Goal: Transaction & Acquisition: Purchase product/service

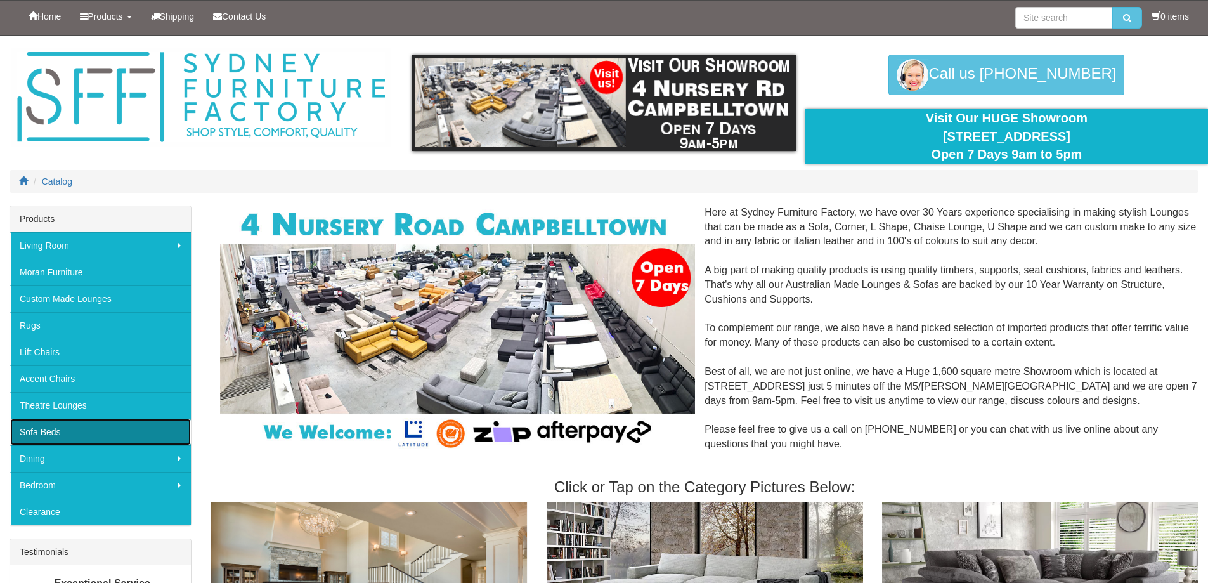
click at [42, 429] on link "Sofa Beds" at bounding box center [100, 432] width 181 height 27
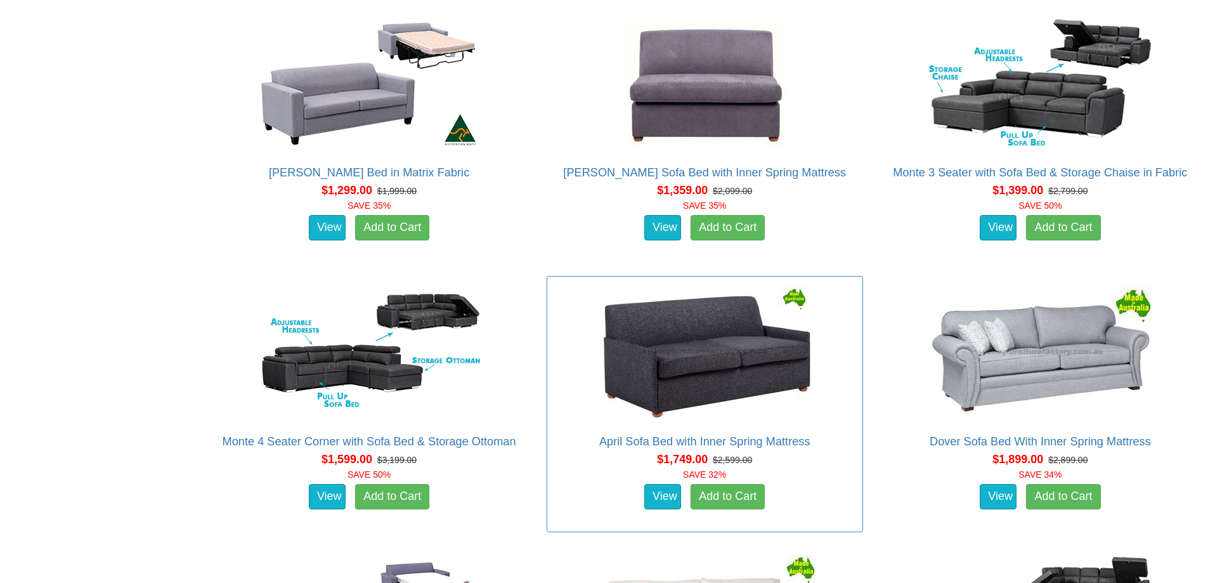
scroll to position [888, 0]
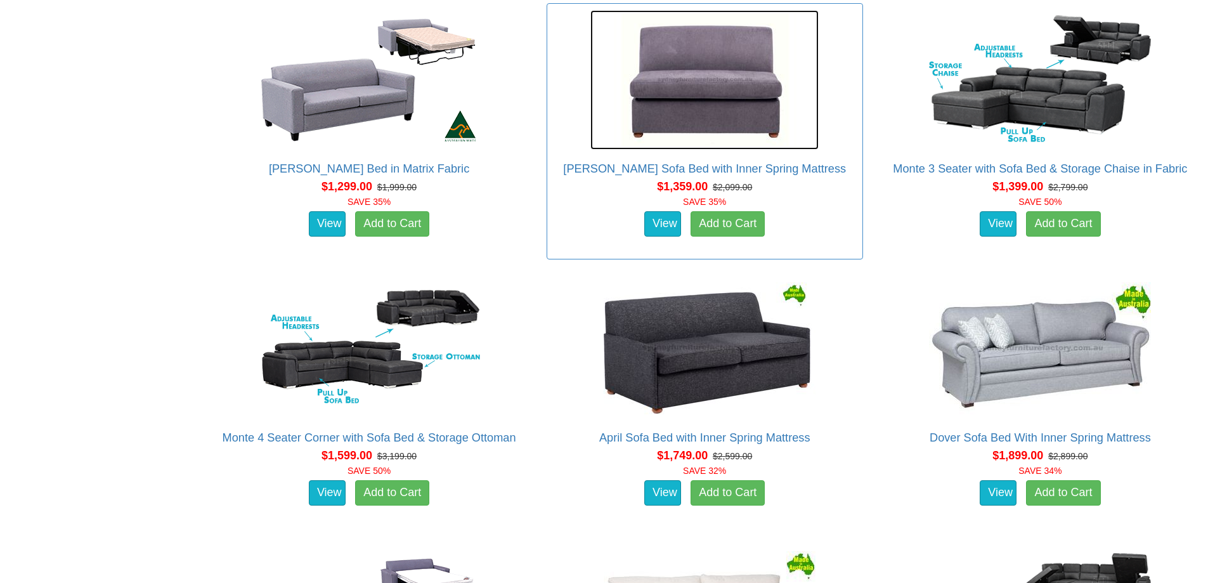
click at [700, 93] on img at bounding box center [704, 80] width 228 height 140
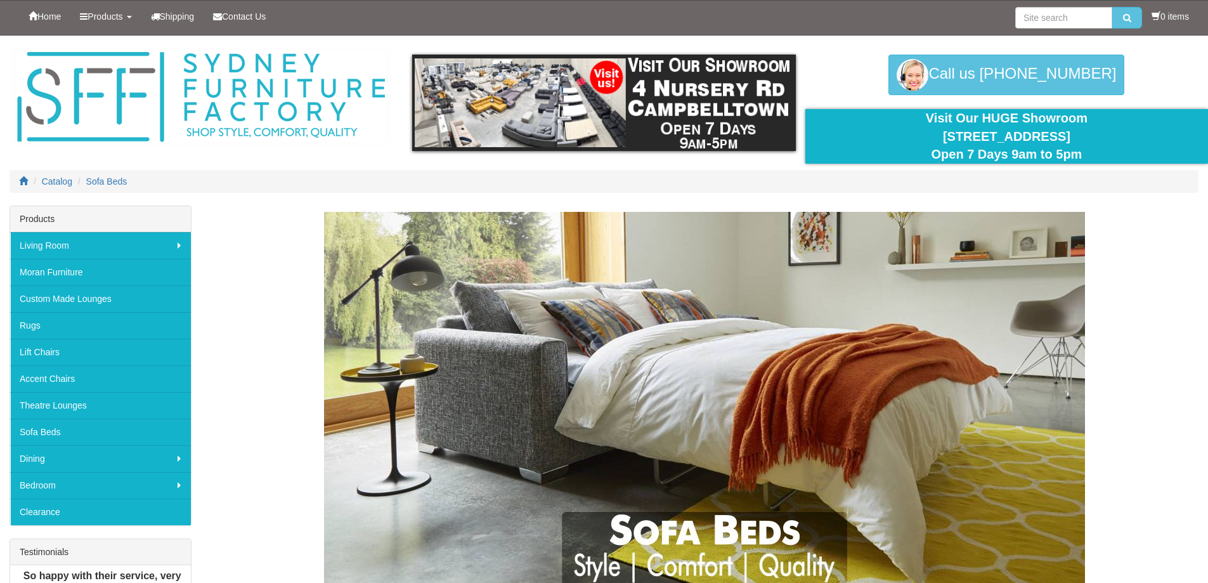
scroll to position [888, 0]
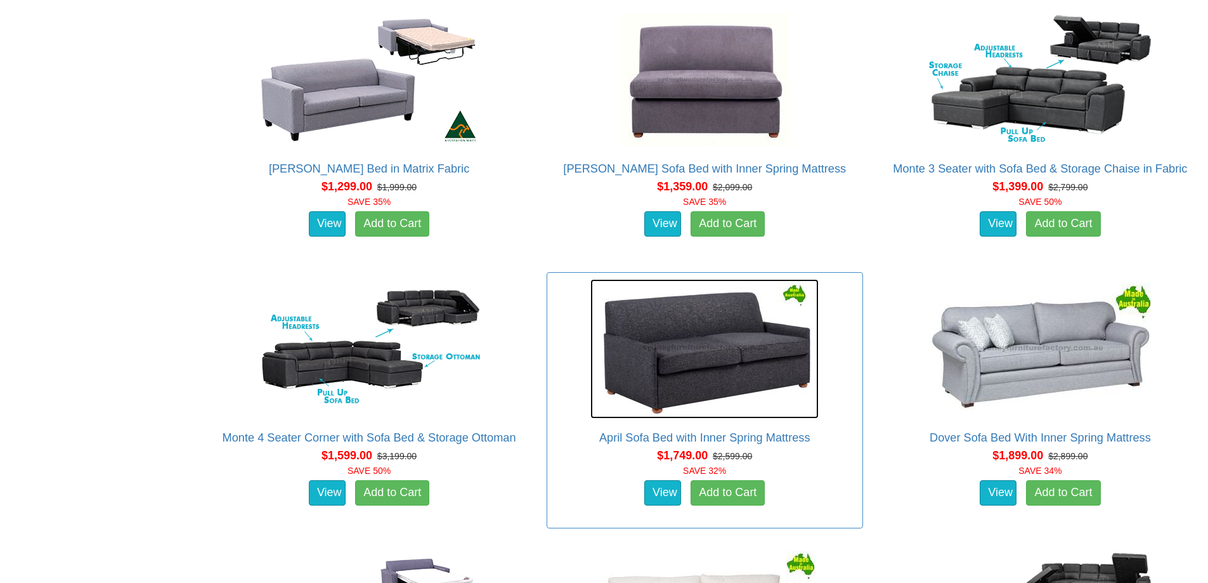
click at [725, 344] on img at bounding box center [704, 349] width 228 height 140
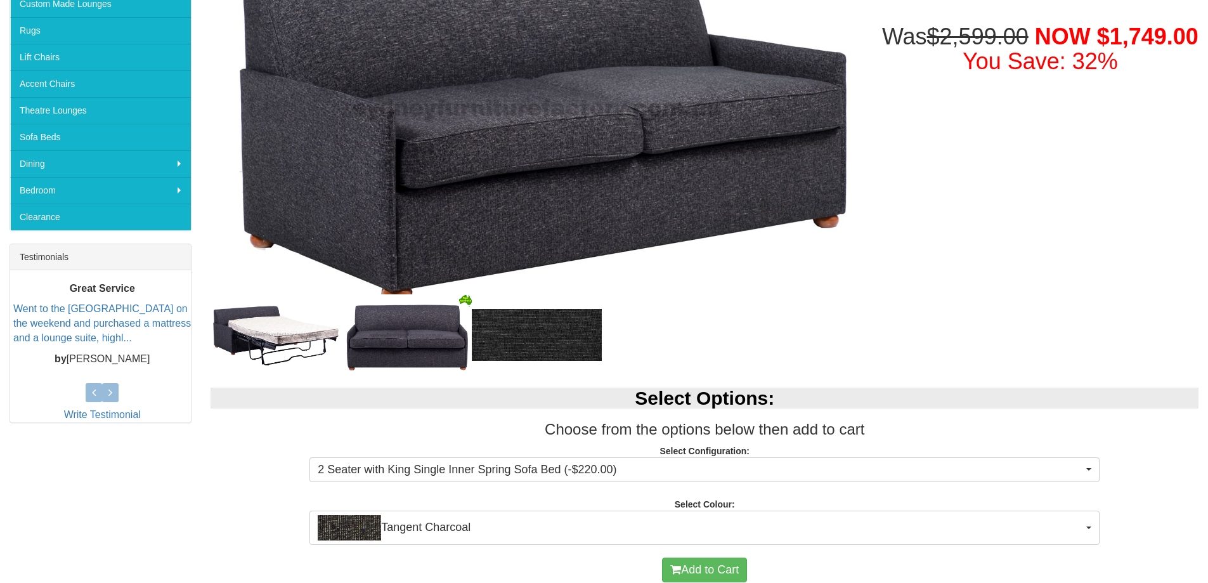
scroll to position [317, 0]
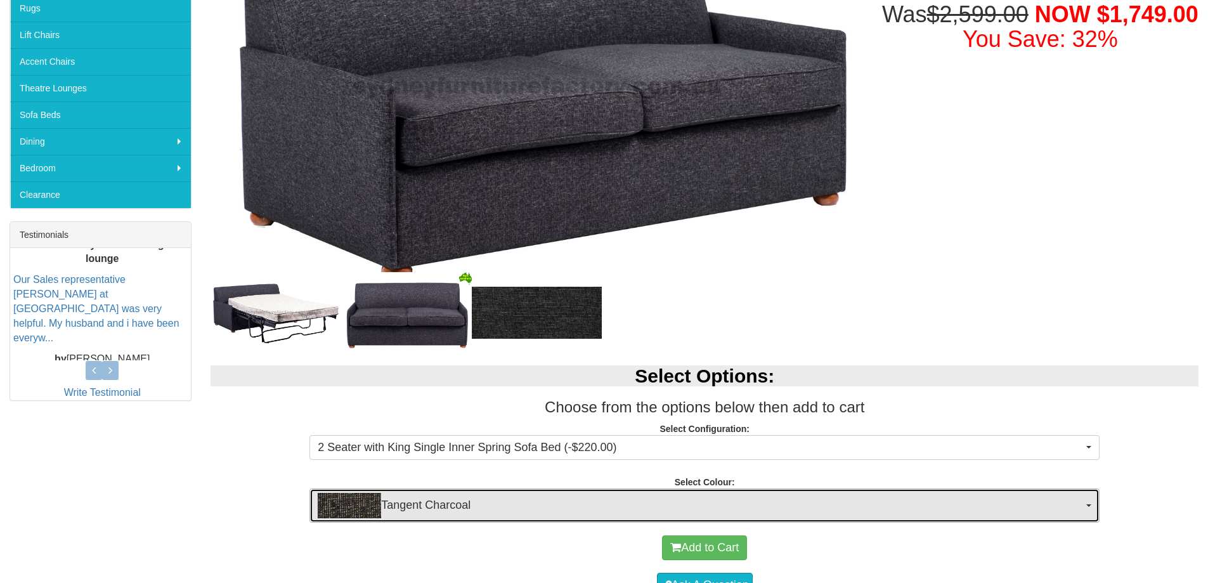
click at [1083, 501] on span "Tangent Charcoal" at bounding box center [700, 505] width 765 height 25
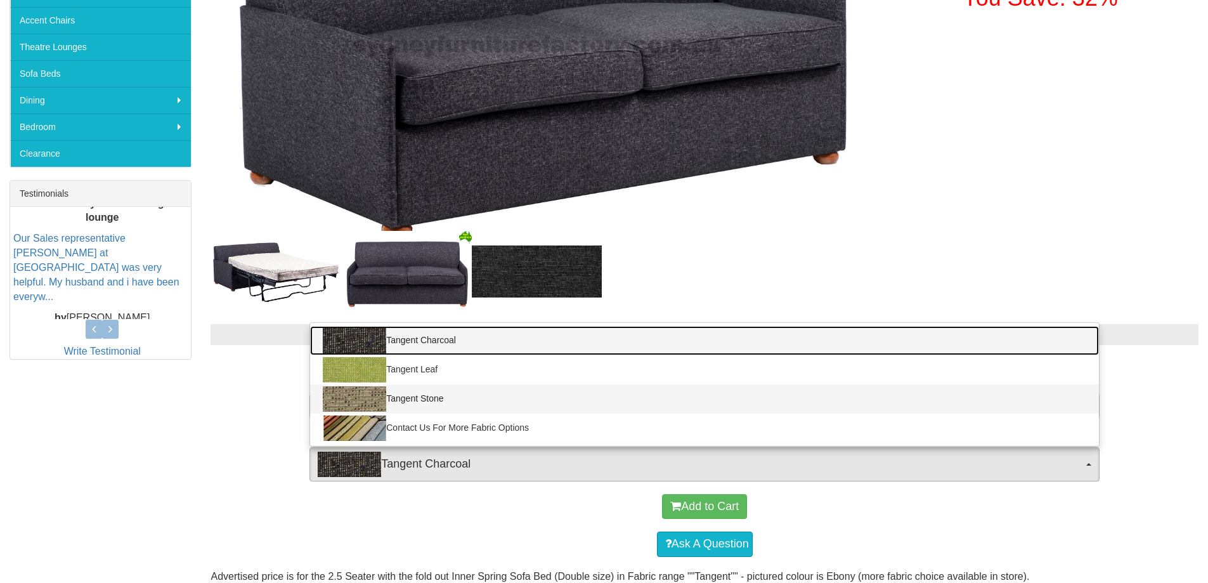
scroll to position [381, 0]
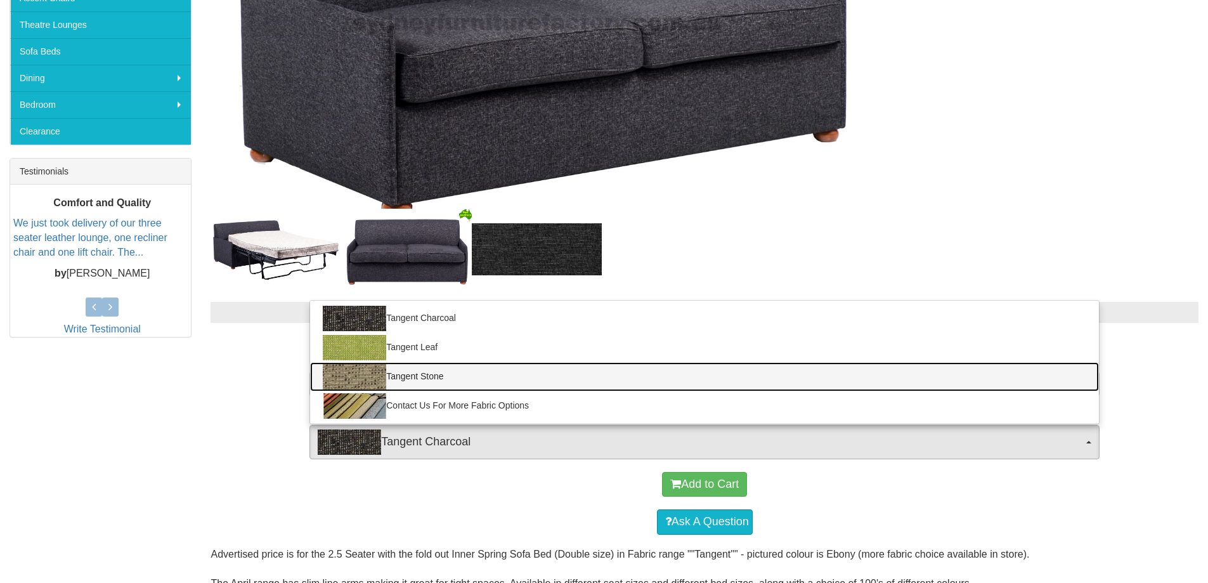
click at [350, 376] on img at bounding box center [354, 376] width 63 height 25
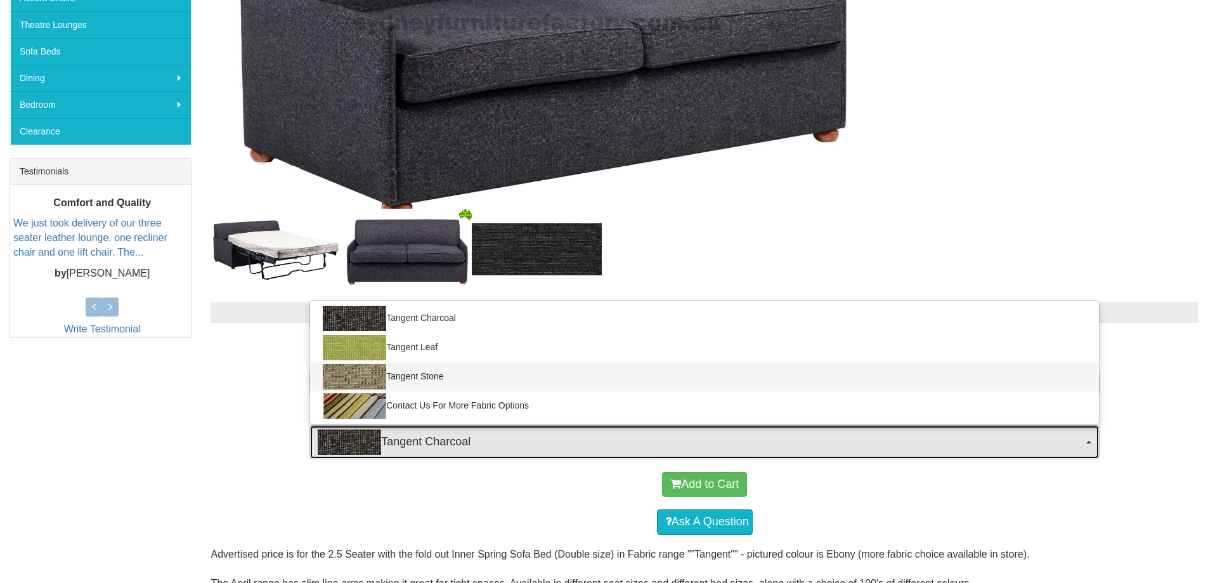
select select "433"
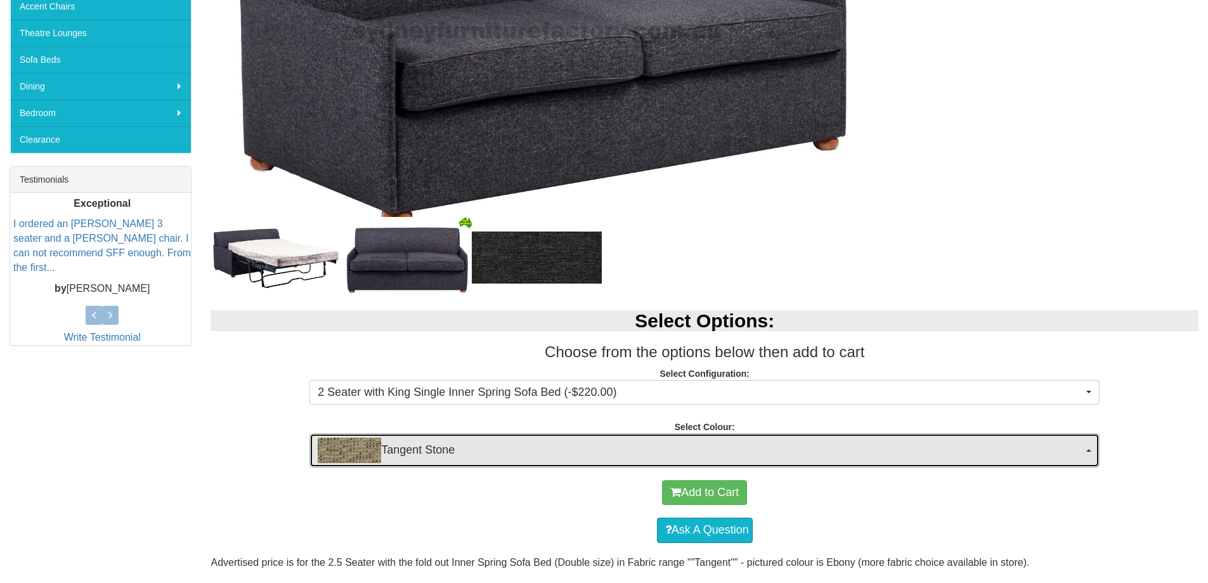
scroll to position [317, 0]
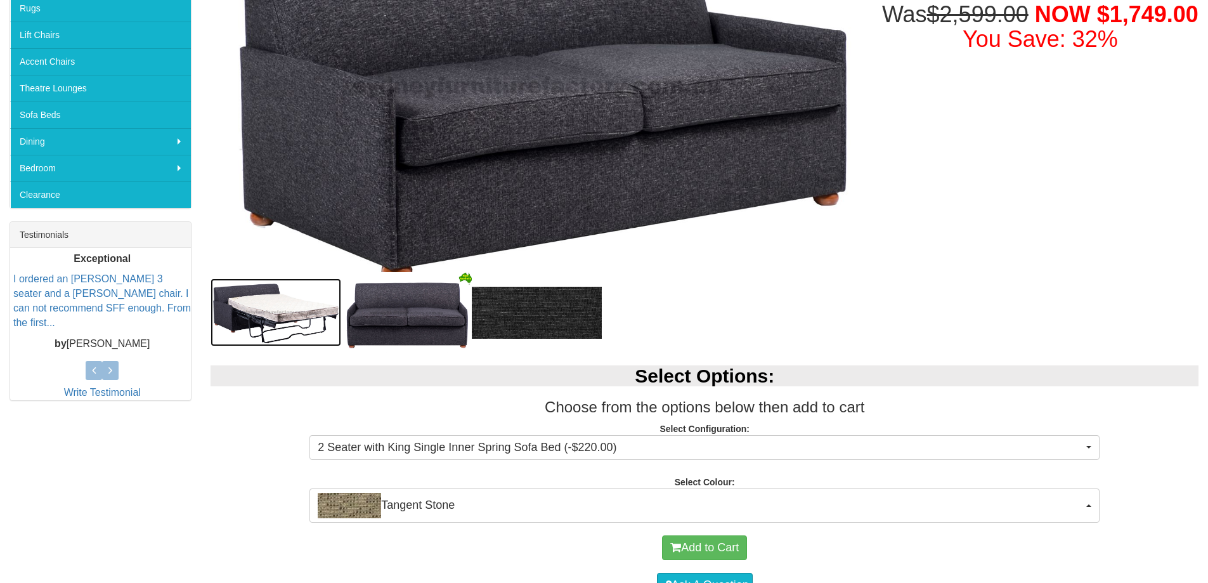
click at [285, 306] on img at bounding box center [276, 312] width 131 height 68
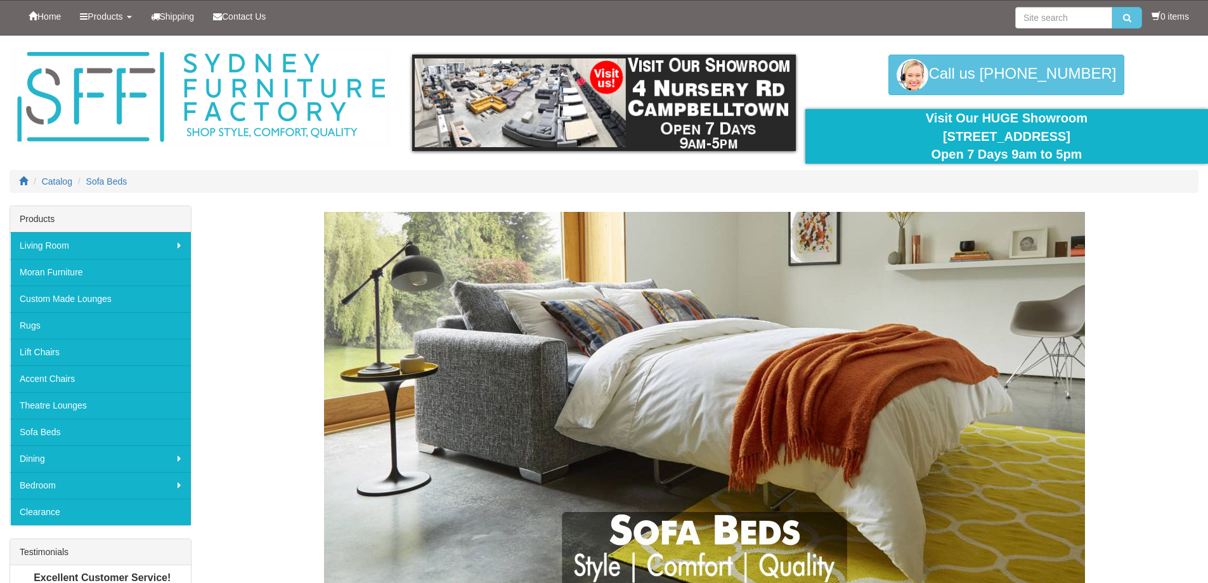
scroll to position [888, 0]
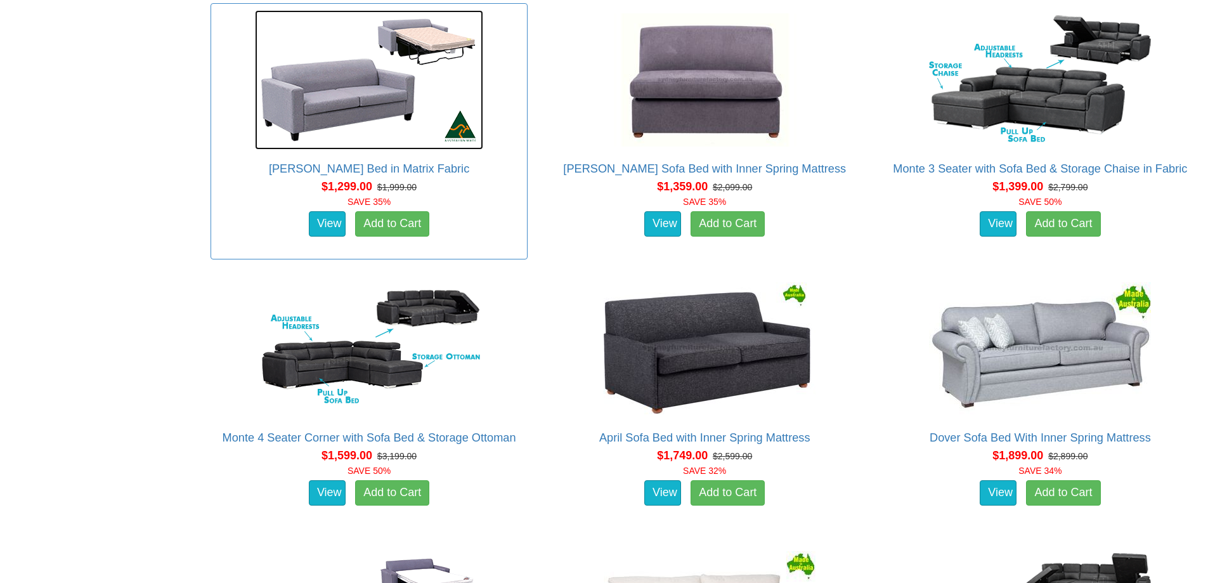
click at [346, 105] on img at bounding box center [369, 80] width 228 height 140
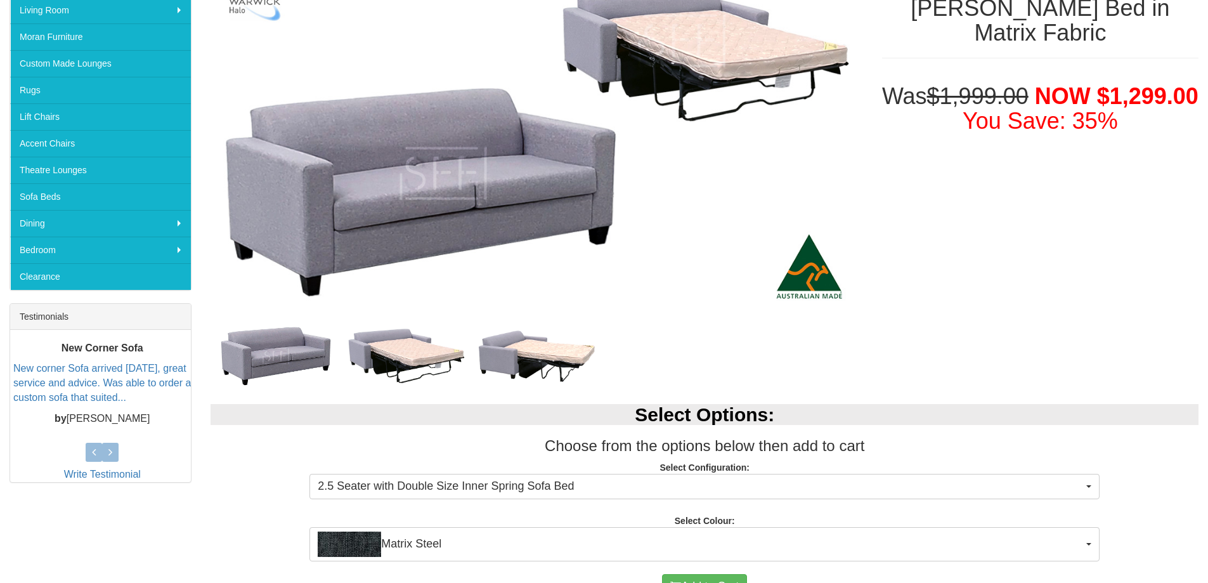
scroll to position [317, 0]
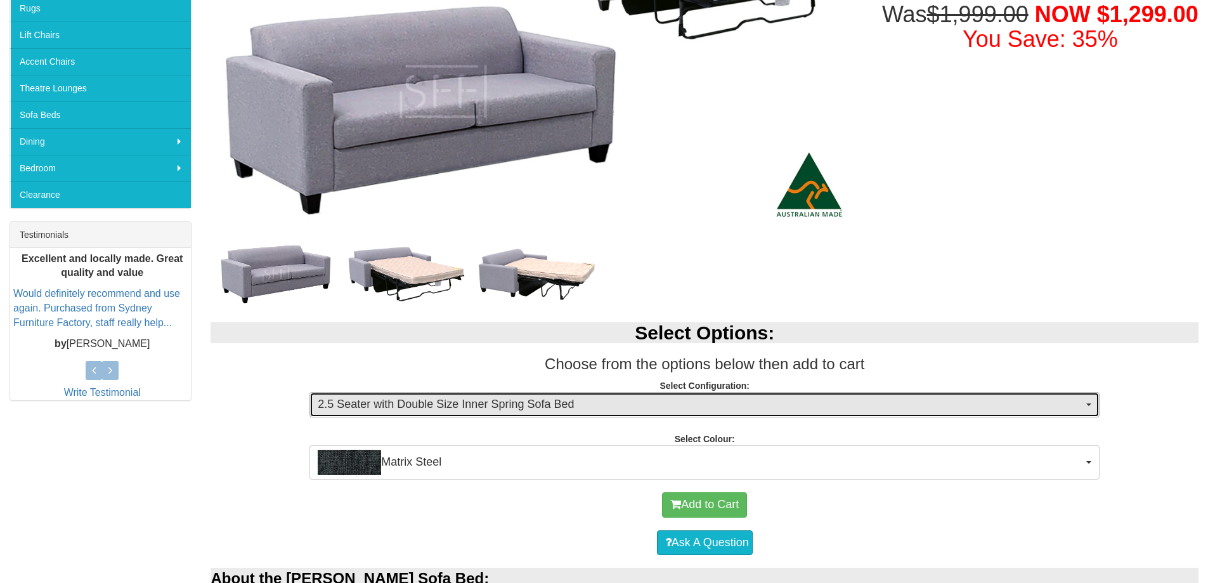
click at [1092, 406] on button "2.5 Seater with Double Size Inner Spring Sofa Bed" at bounding box center [704, 404] width 790 height 25
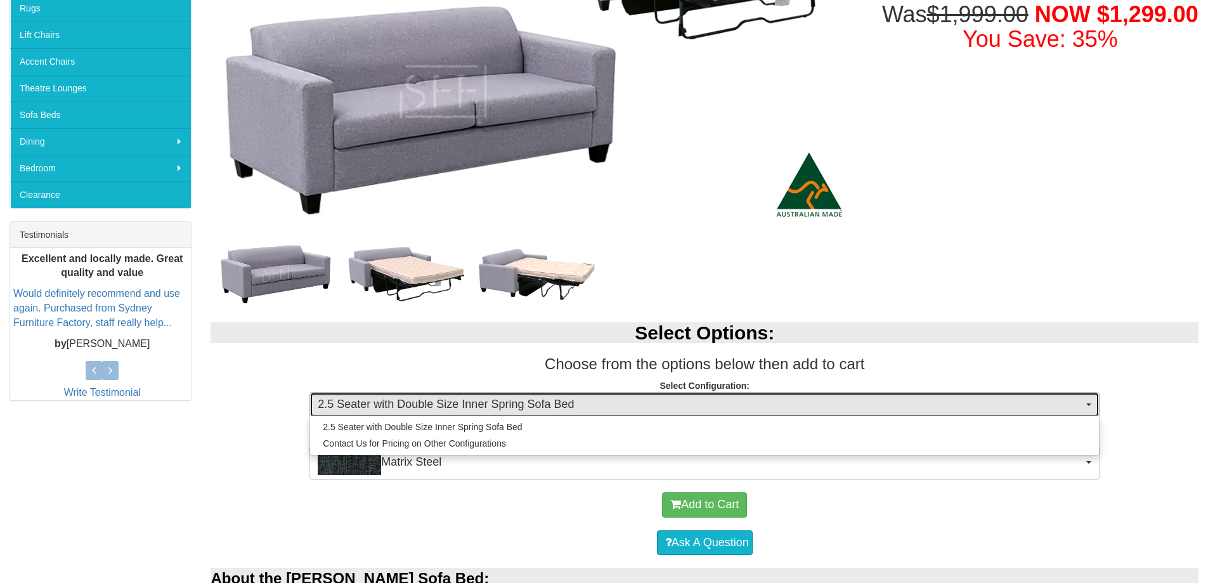
click at [1092, 405] on button "2.5 Seater with Double Size Inner Spring Sofa Bed" at bounding box center [704, 404] width 790 height 25
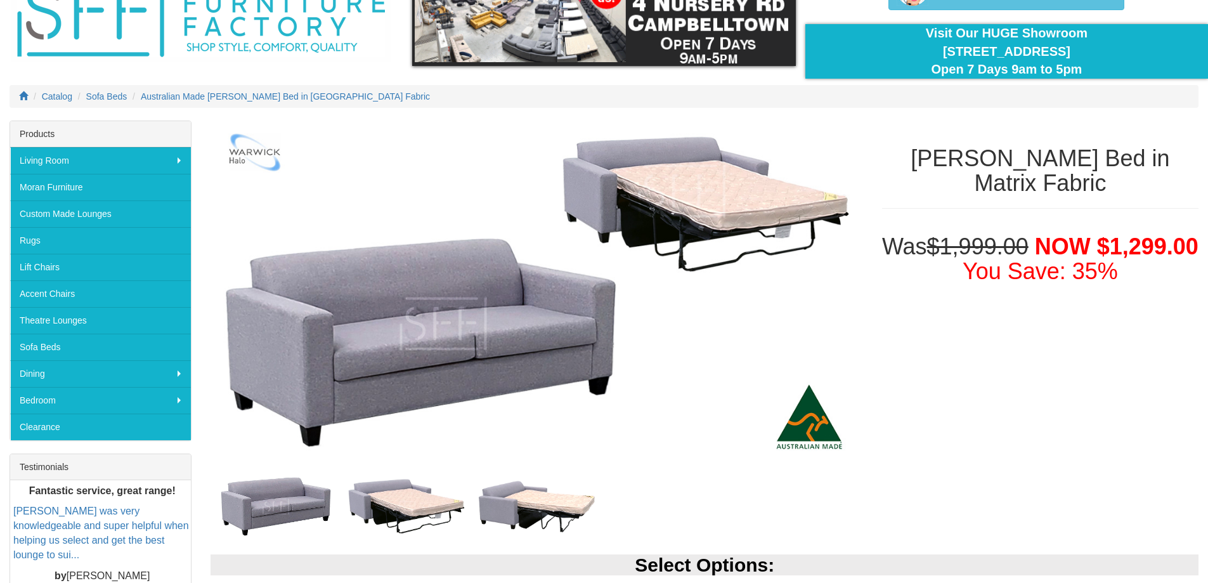
scroll to position [63, 0]
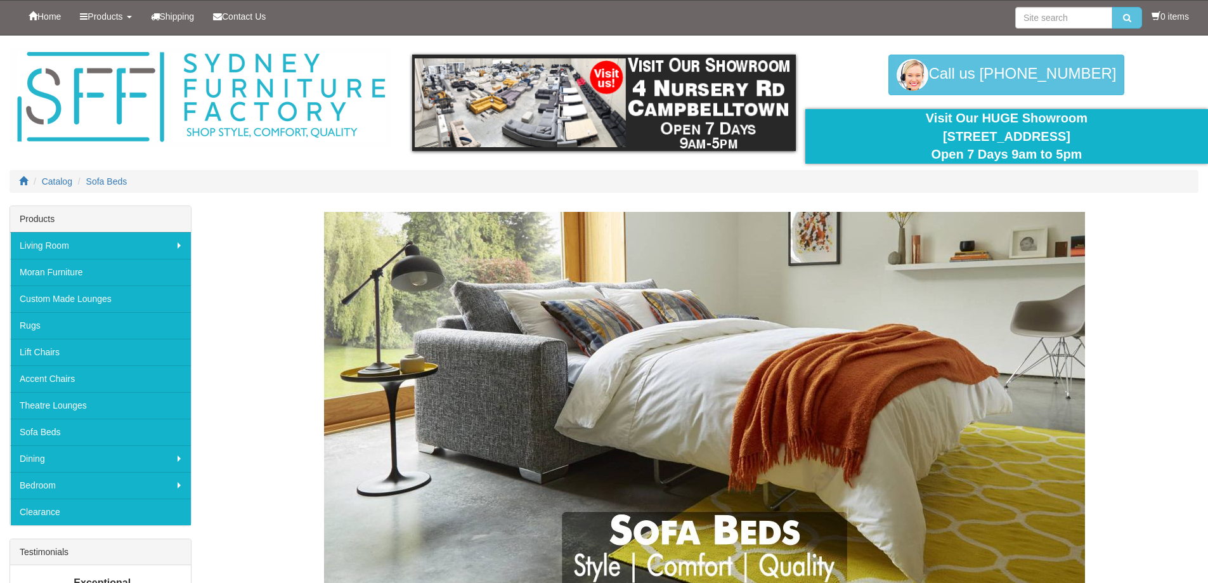
scroll to position [888, 0]
